Goal: Transaction & Acquisition: Purchase product/service

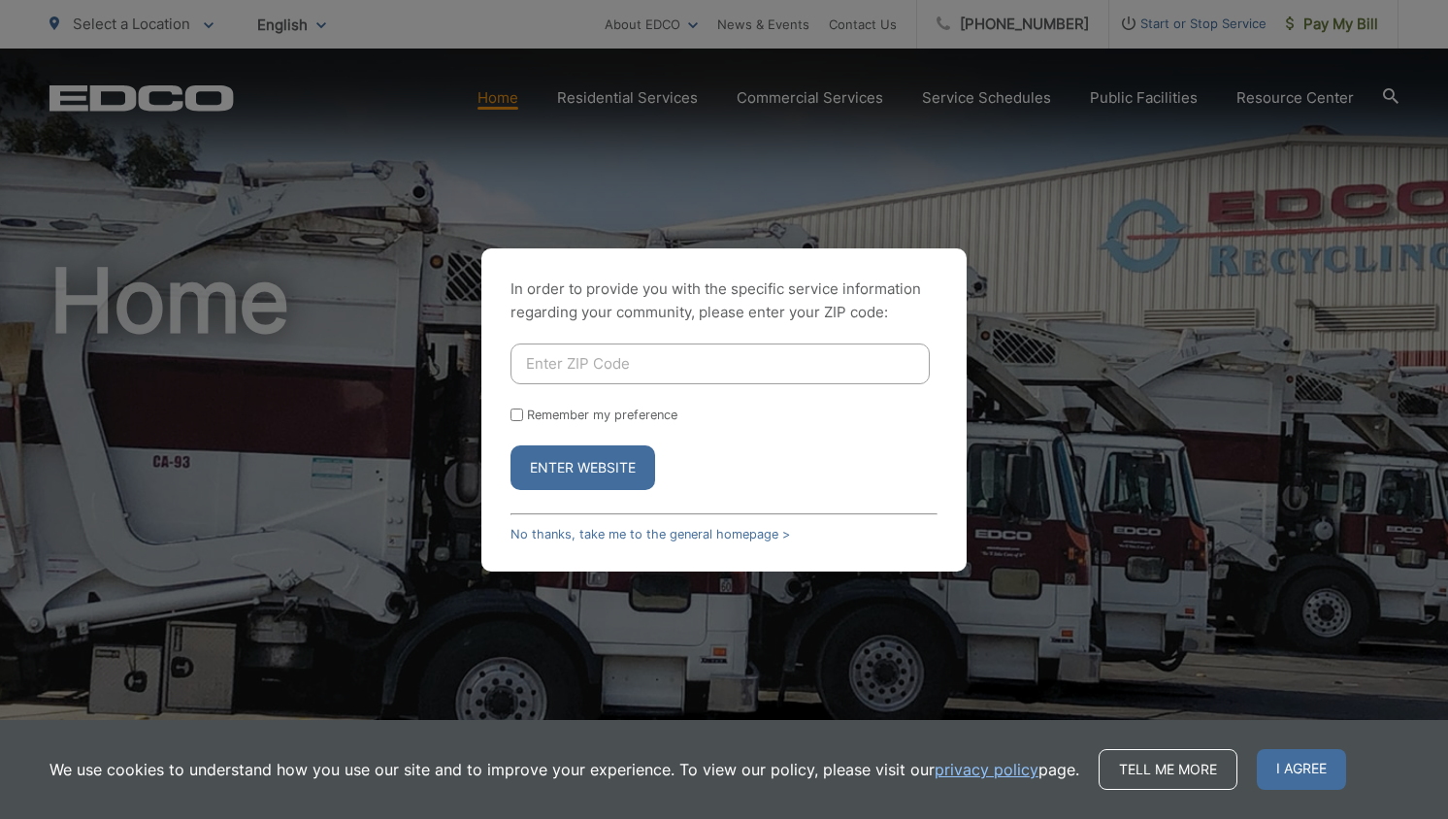
click at [1337, 31] on div "In order to provide you with the specific service information regarding your co…" at bounding box center [724, 409] width 1448 height 819
click at [569, 477] on button "Enter Website" at bounding box center [583, 468] width 145 height 45
click at [774, 350] on input "Enter ZIP Code" at bounding box center [720, 364] width 419 height 41
type input "92064"
click at [555, 465] on button "Enter Website" at bounding box center [583, 468] width 145 height 45
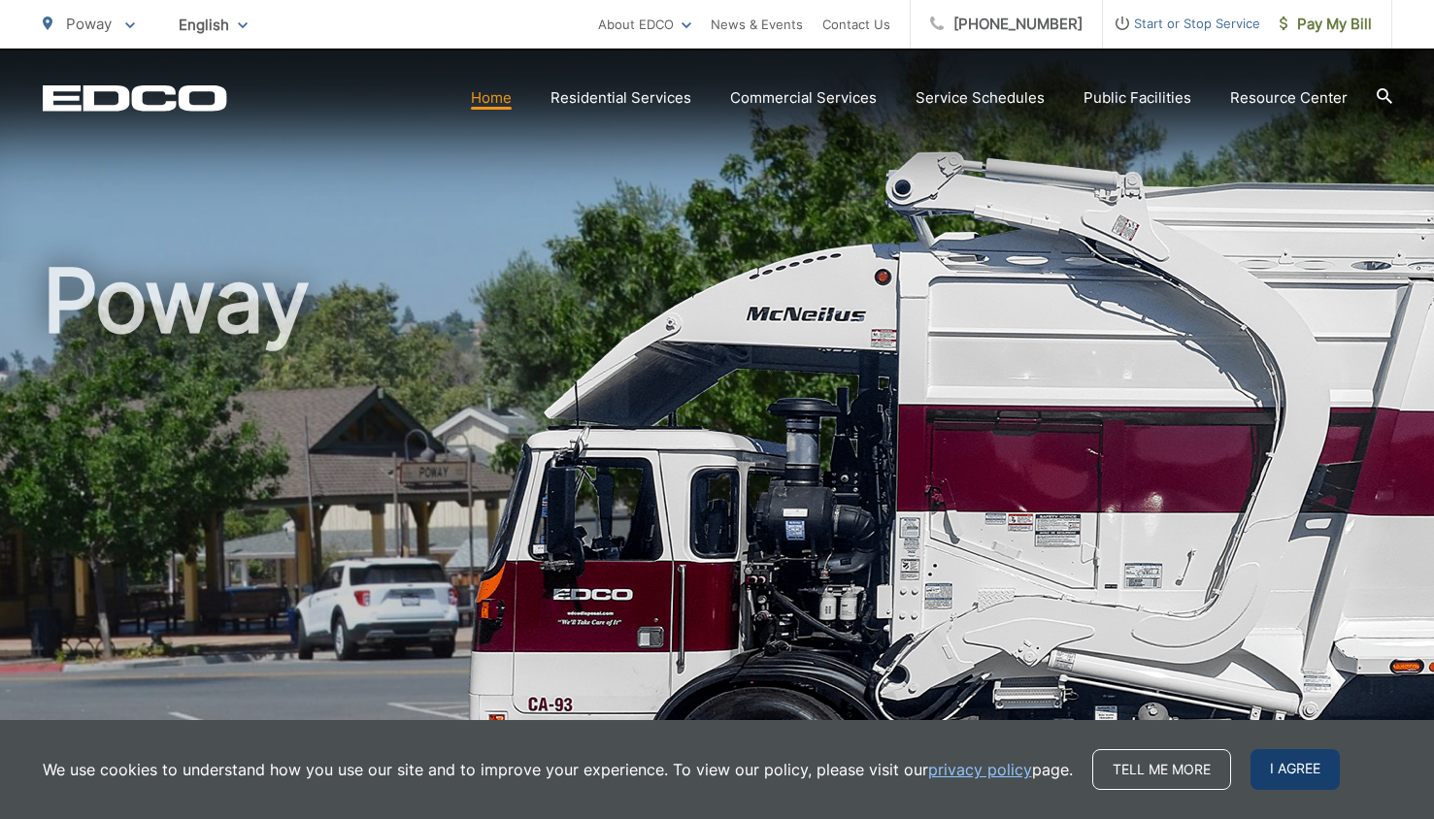
click at [1294, 770] on span "I agree" at bounding box center [1294, 769] width 89 height 41
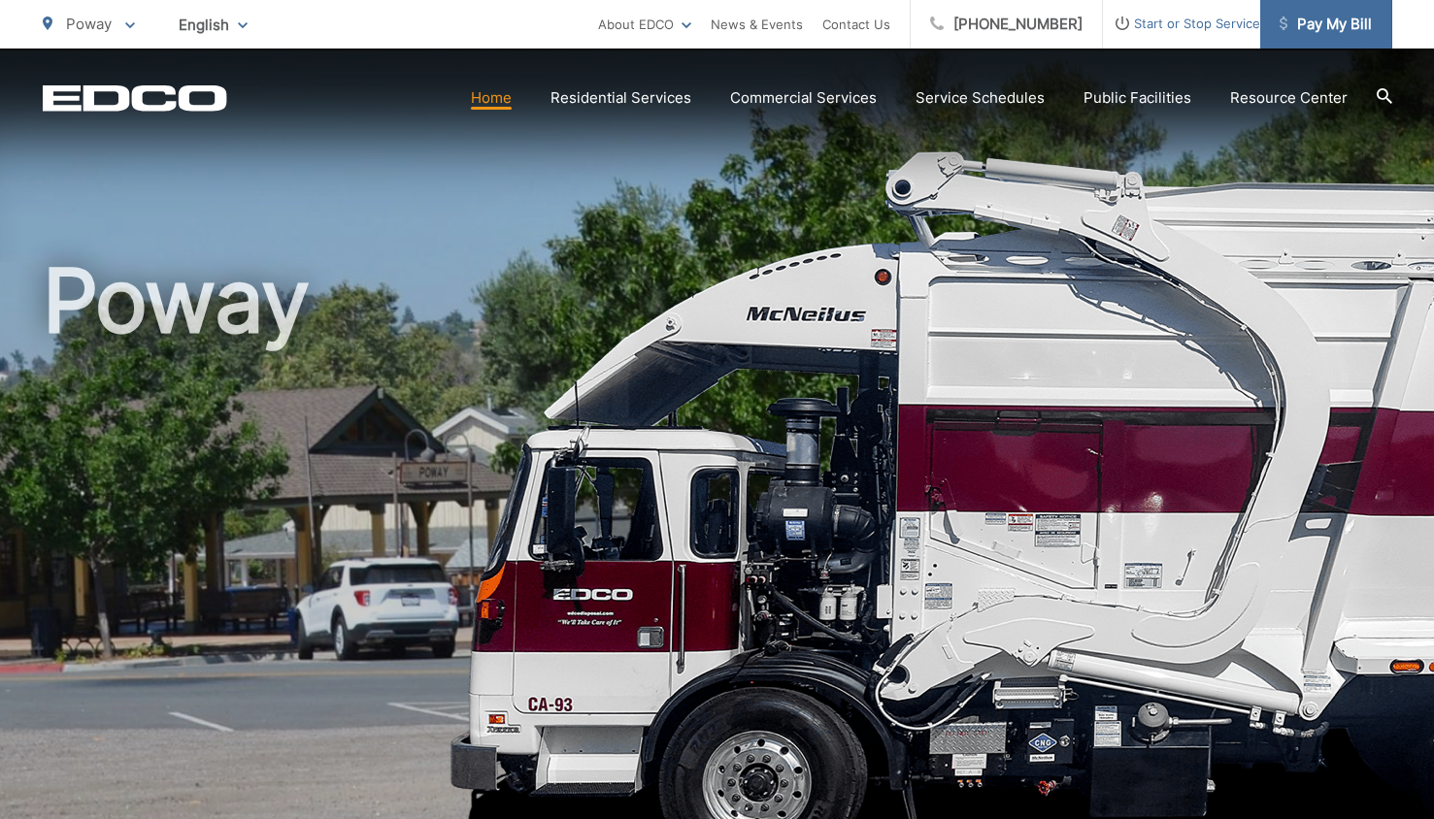
click at [1336, 30] on span "Pay My Bill" at bounding box center [1325, 24] width 92 height 23
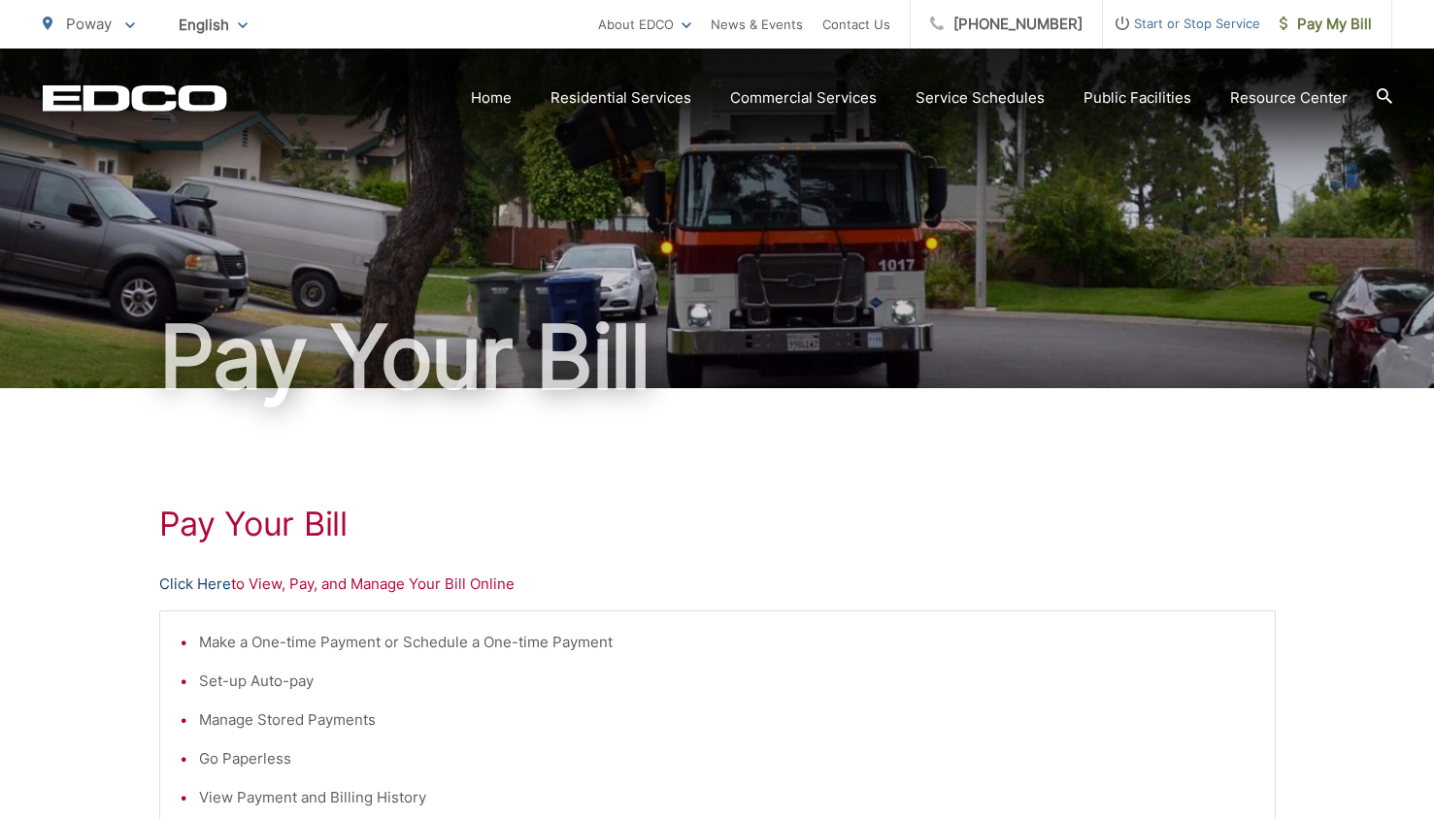
click at [183, 580] on link "Click Here" at bounding box center [195, 584] width 72 height 23
